Goal: Find contact information: Find contact information

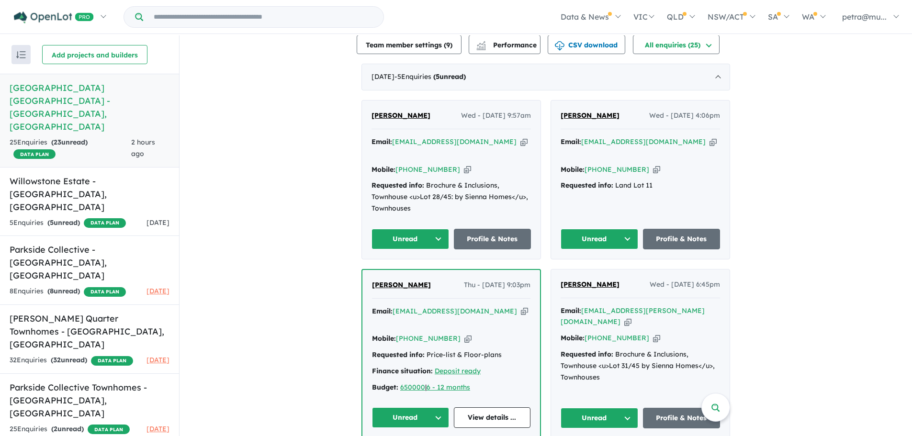
scroll to position [335, 0]
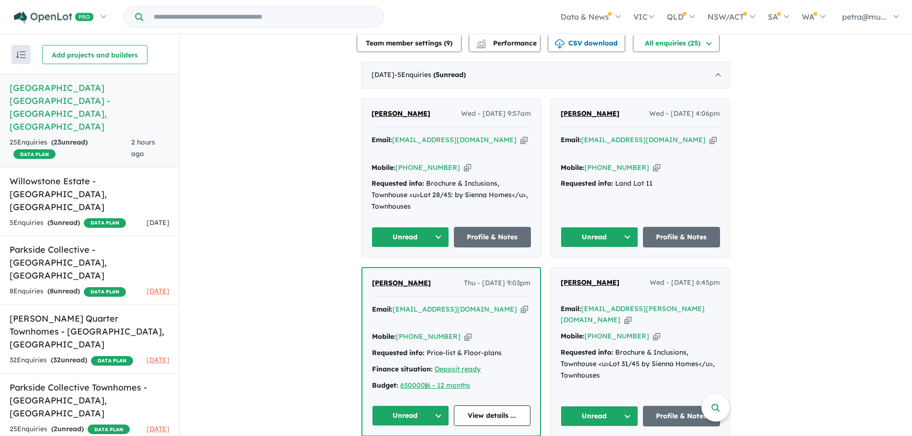
click at [464, 163] on icon "button" at bounding box center [467, 168] width 7 height 10
drag, startPoint x: 448, startPoint y: 144, endPoint x: 409, endPoint y: 145, distance: 39.3
click at [409, 162] on div "Mobile: [PHONE_NUMBER] Copied!" at bounding box center [450, 167] width 159 height 11
copy link "404 831 929"
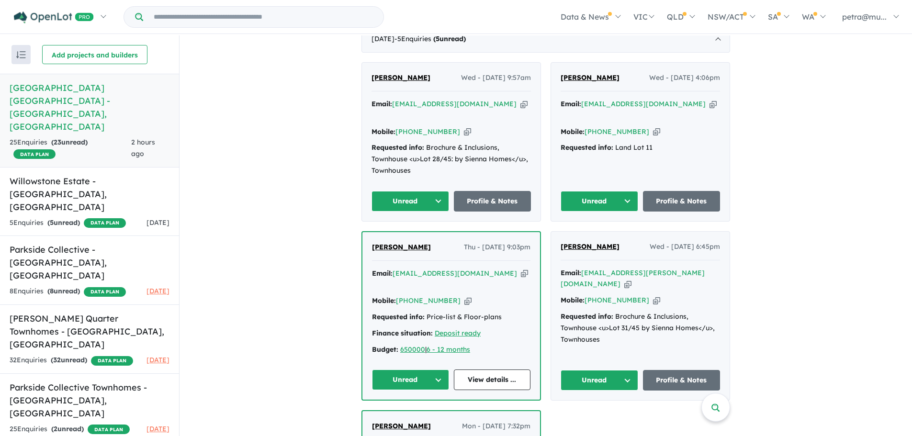
scroll to position [347, 0]
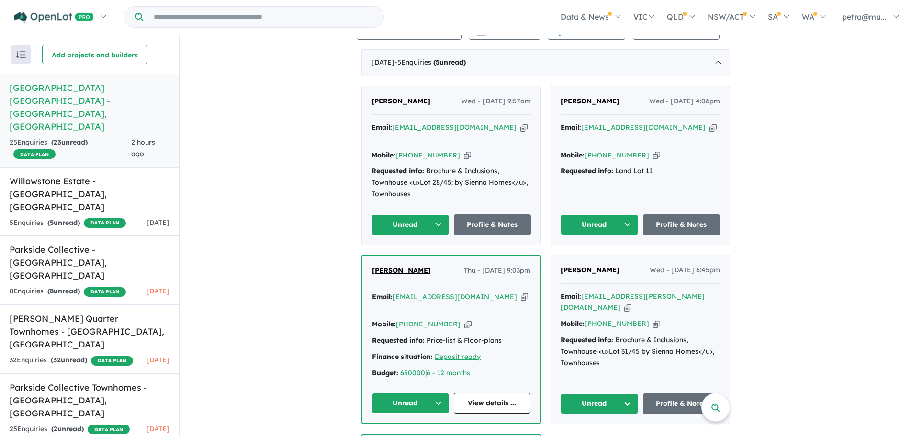
click at [709, 123] on icon "button" at bounding box center [712, 128] width 7 height 10
copy link "404 831 929"
drag, startPoint x: 636, startPoint y: 129, endPoint x: 603, endPoint y: 129, distance: 33.5
click at [599, 150] on div "Mobile: [PHONE_NUMBER] Copied!" at bounding box center [639, 155] width 159 height 11
copy link "459 474 646"
